Goal: Obtain resource: Download file/media

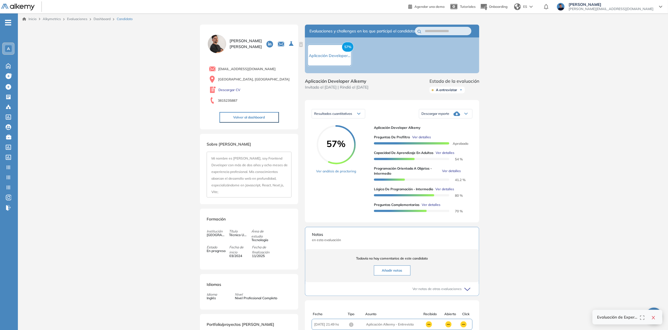
click at [255, 113] on button "Volver al dashboard" at bounding box center [248, 117] width 59 height 11
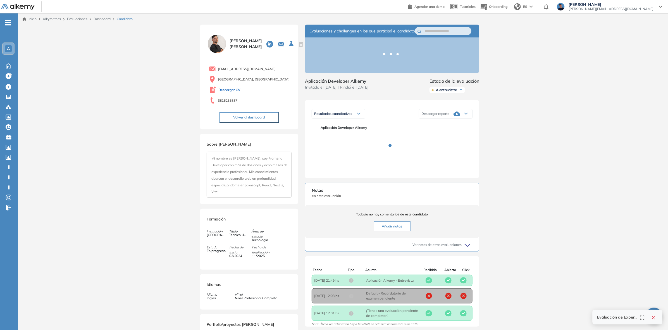
click at [229, 89] on link "Descargar CV" at bounding box center [229, 89] width 22 height 5
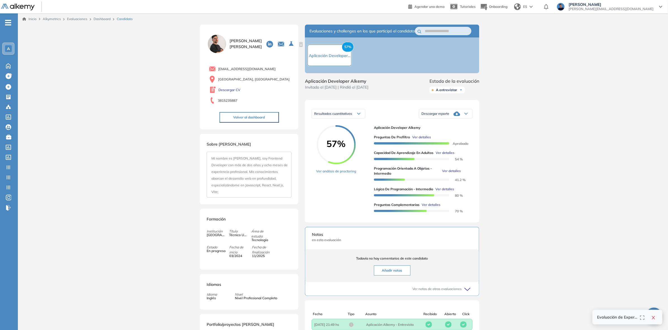
click at [258, 114] on button "Volver al dashboard" at bounding box center [248, 117] width 59 height 11
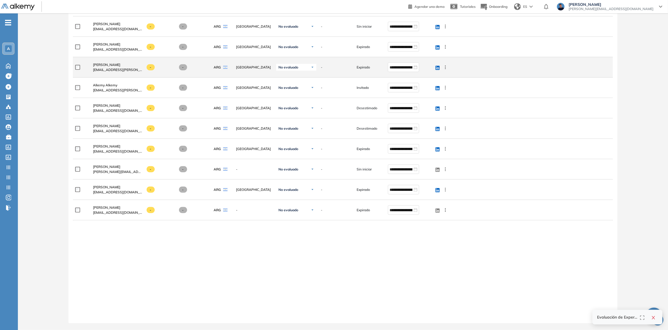
scroll to position [418, 0]
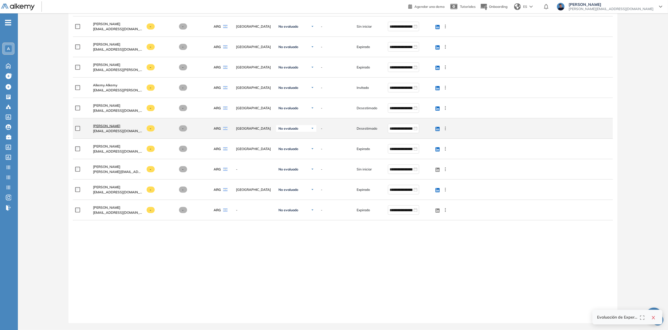
click at [117, 124] on span "Juan Pablo Reviglio" at bounding box center [106, 126] width 27 height 4
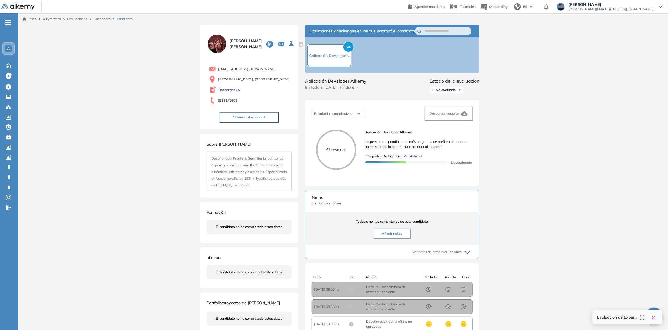
click at [406, 158] on div "Aplicación Developer Alkemy La persona respondió una o más preguntas de prefilt…" at bounding box center [416, 151] width 103 height 45
click at [407, 159] on span "Ver detalles" at bounding box center [412, 155] width 19 height 5
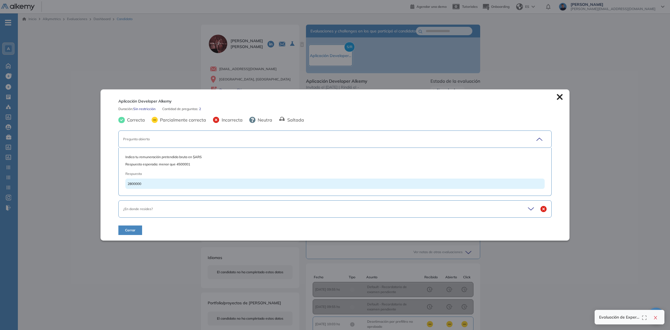
click at [349, 212] on div "¿En donde resides?" at bounding box center [334, 208] width 433 height 17
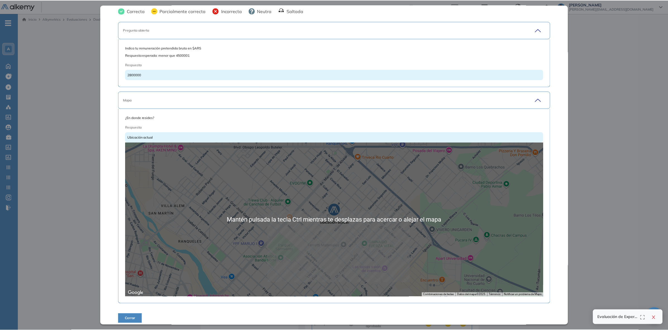
scroll to position [28, 0]
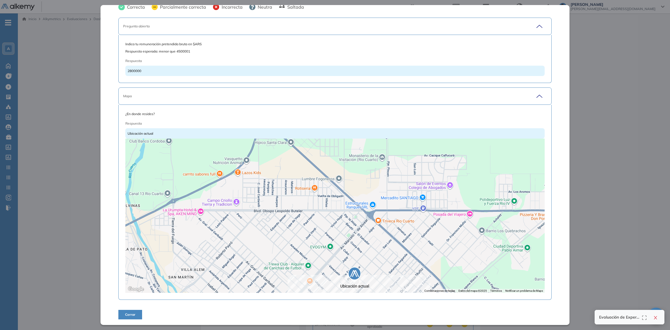
drag, startPoint x: 354, startPoint y: 190, endPoint x: 401, endPoint y: 247, distance: 73.8
click at [395, 261] on div at bounding box center [334, 215] width 419 height 154
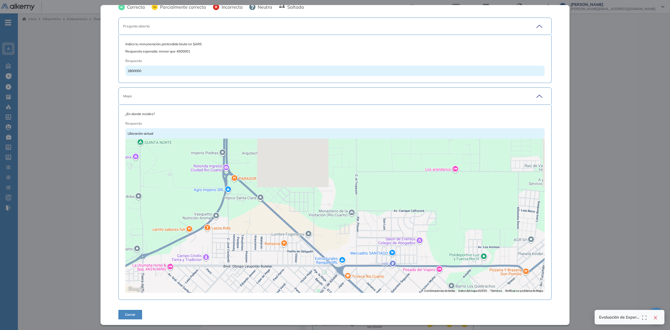
drag, startPoint x: 415, startPoint y: 204, endPoint x: 337, endPoint y: 231, distance: 83.1
click at [347, 262] on div at bounding box center [334, 215] width 419 height 154
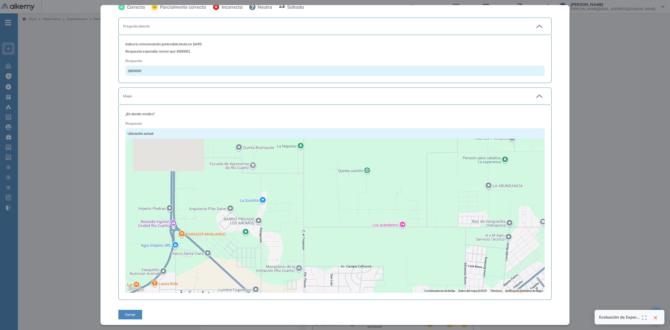
drag, startPoint x: 325, startPoint y: 207, endPoint x: 289, endPoint y: 241, distance: 49.0
click at [291, 244] on div at bounding box center [334, 215] width 419 height 154
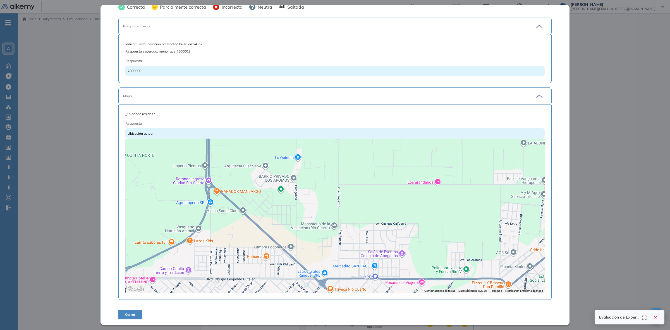
drag, startPoint x: 288, startPoint y: 239, endPoint x: 377, endPoint y: 163, distance: 117.4
click at [373, 166] on div at bounding box center [334, 215] width 419 height 154
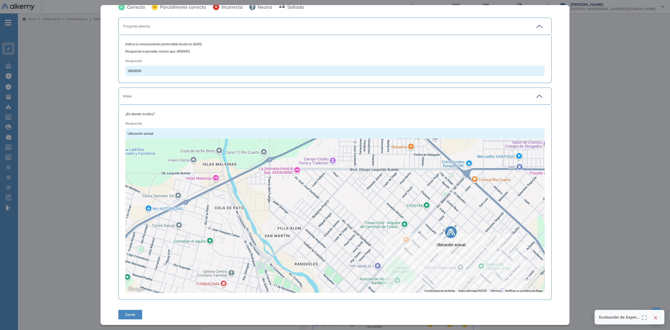
drag, startPoint x: 348, startPoint y: 202, endPoint x: 370, endPoint y: 157, distance: 50.3
click at [377, 151] on div at bounding box center [334, 215] width 419 height 154
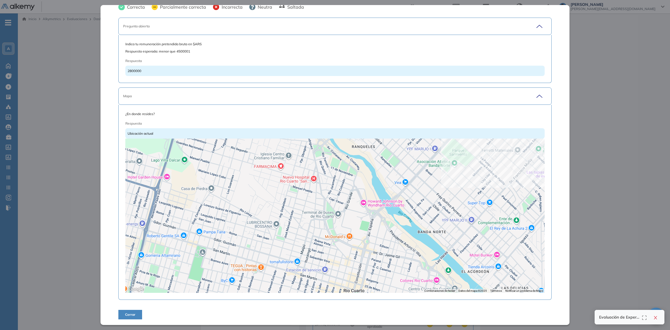
drag, startPoint x: 382, startPoint y: 210, endPoint x: 316, endPoint y: 135, distance: 99.9
click at [321, 140] on div at bounding box center [334, 215] width 419 height 154
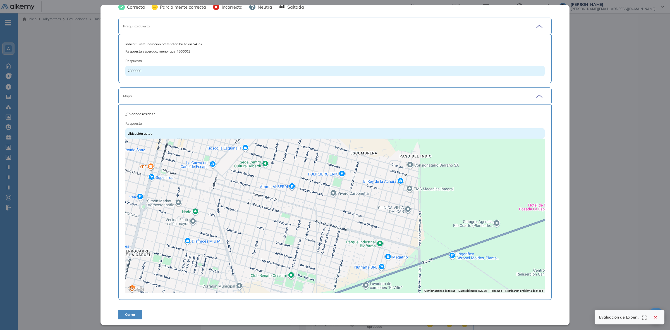
drag, startPoint x: 374, startPoint y: 215, endPoint x: 421, endPoint y: 152, distance: 78.6
click at [399, 165] on div at bounding box center [334, 215] width 419 height 154
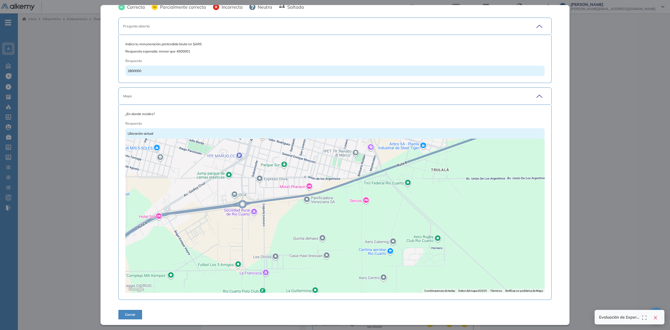
drag, startPoint x: 412, startPoint y: 177, endPoint x: 466, endPoint y: 162, distance: 56.3
click at [457, 161] on div at bounding box center [334, 215] width 419 height 154
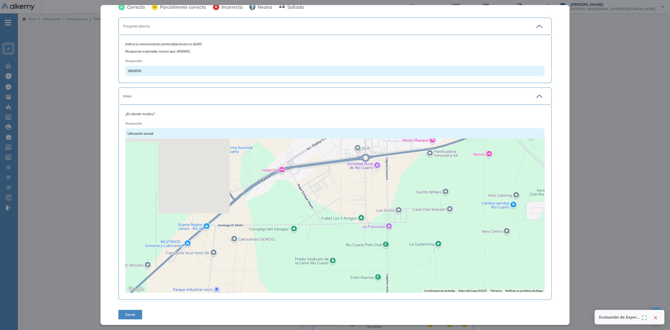
drag, startPoint x: 394, startPoint y: 213, endPoint x: 474, endPoint y: 232, distance: 82.4
click at [467, 230] on div at bounding box center [334, 215] width 419 height 154
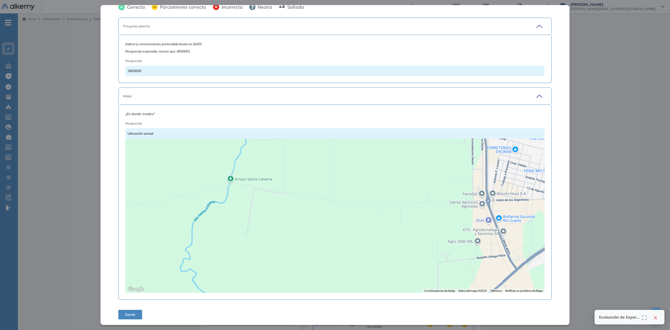
drag, startPoint x: 410, startPoint y: 231, endPoint x: 303, endPoint y: 270, distance: 114.2
click at [319, 267] on div at bounding box center [334, 215] width 419 height 154
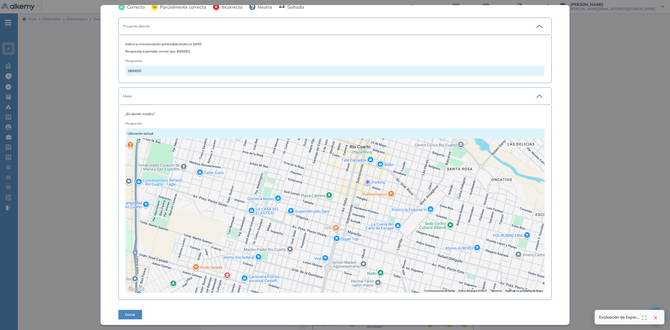
drag, startPoint x: 412, startPoint y: 201, endPoint x: 308, endPoint y: 256, distance: 118.2
click at [309, 258] on div at bounding box center [334, 215] width 419 height 154
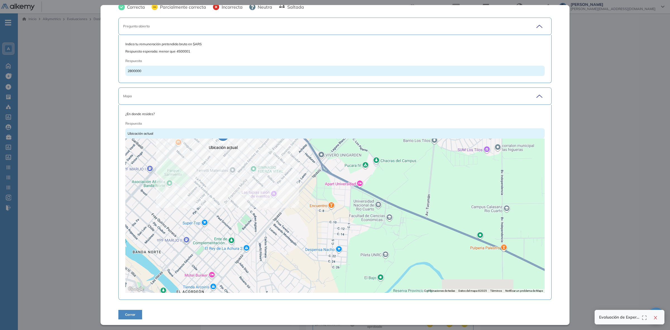
drag, startPoint x: 373, startPoint y: 197, endPoint x: 398, endPoint y: 264, distance: 72.0
click at [400, 264] on div at bounding box center [334, 215] width 419 height 154
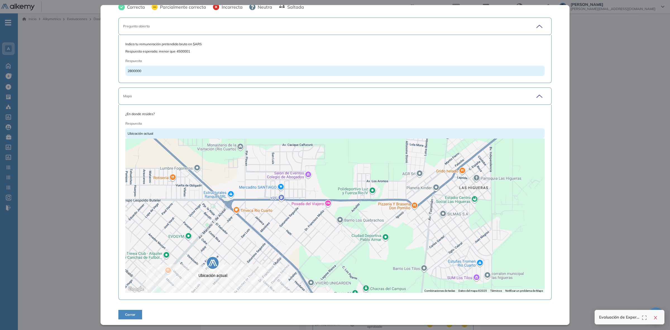
drag, startPoint x: 370, startPoint y: 203, endPoint x: 403, endPoint y: 251, distance: 58.0
click at [401, 251] on div at bounding box center [334, 215] width 419 height 154
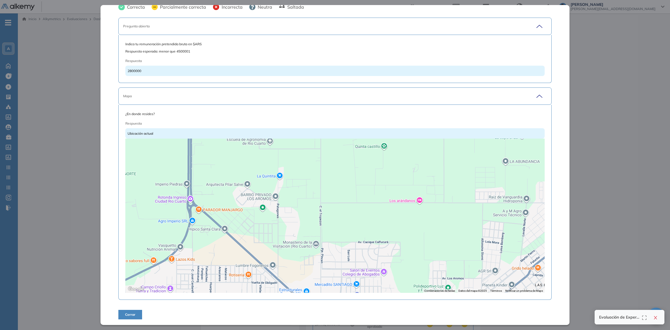
drag, startPoint x: 395, startPoint y: 198, endPoint x: 412, endPoint y: 207, distance: 18.7
click at [435, 244] on div at bounding box center [334, 215] width 419 height 154
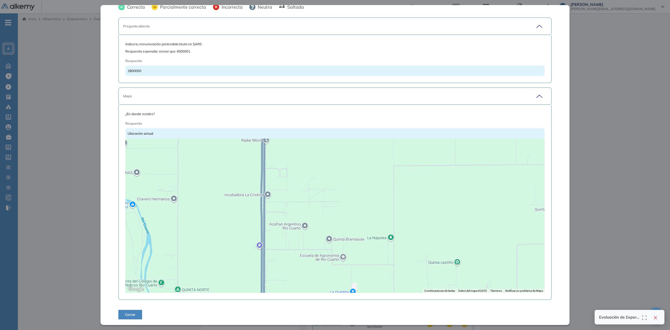
drag, startPoint x: 386, startPoint y: 198, endPoint x: 406, endPoint y: 254, distance: 59.2
click at [406, 254] on div at bounding box center [334, 215] width 419 height 154
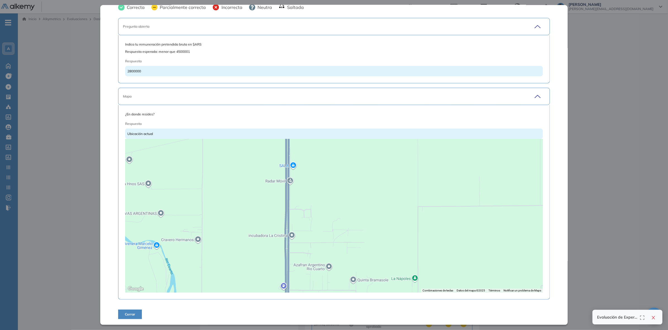
click at [623, 172] on div "Inicio Alkymetrics Evaluaciones Dashboard Candidato Aplicación Developer Alkemy…" at bounding box center [343, 195] width 650 height 364
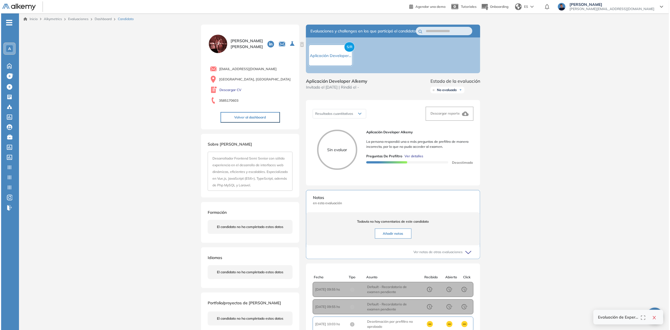
scroll to position [23, 0]
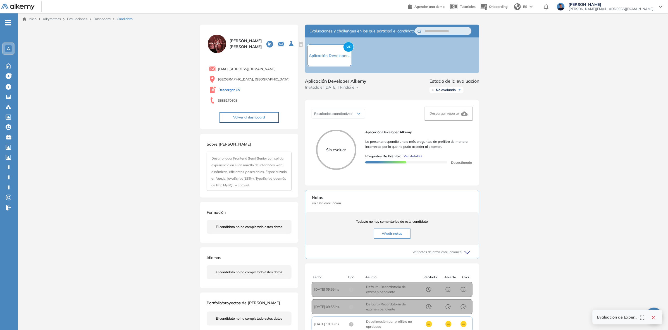
click at [234, 90] on link "Descargar CV" at bounding box center [229, 89] width 22 height 5
click at [31, 20] on link "Inicio" at bounding box center [29, 18] width 14 height 5
